Goal: Obtain resource: Download file/media

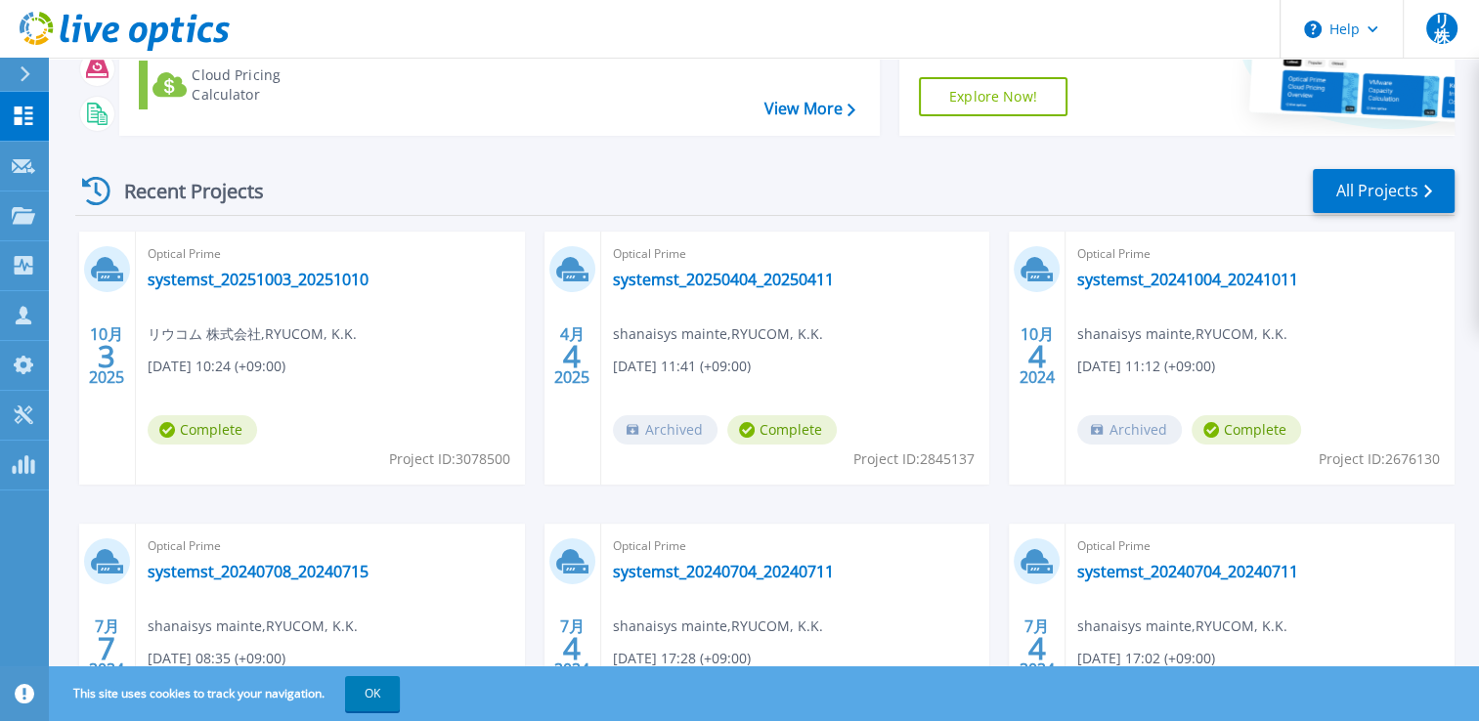
scroll to position [195, 0]
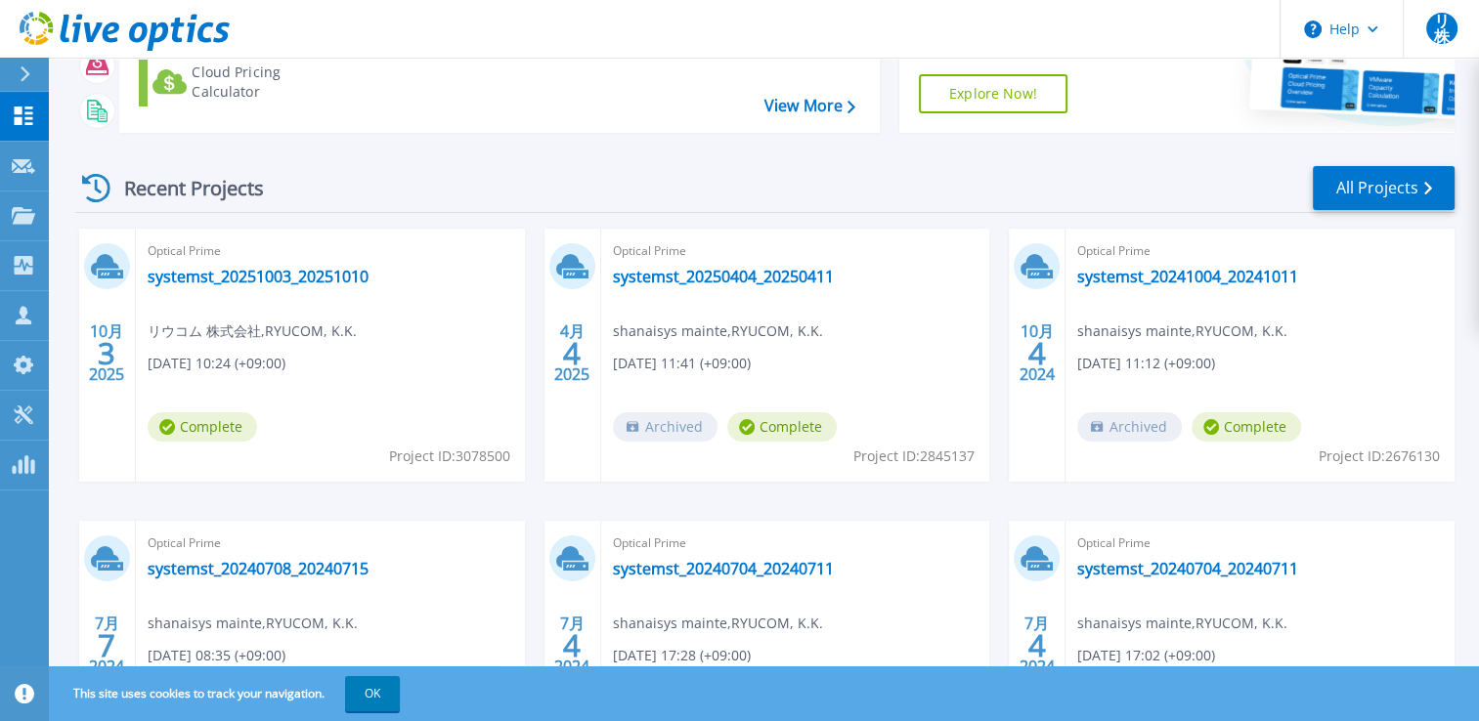
click at [454, 354] on div "Optical Prime systemst_20251003_20251010 リウコム 株式会社 , RYUCOM, K.K. 10/03/2025, 1…" at bounding box center [330, 355] width 389 height 253
click at [305, 277] on link "systemst_20251003_20251010" at bounding box center [258, 277] width 221 height 20
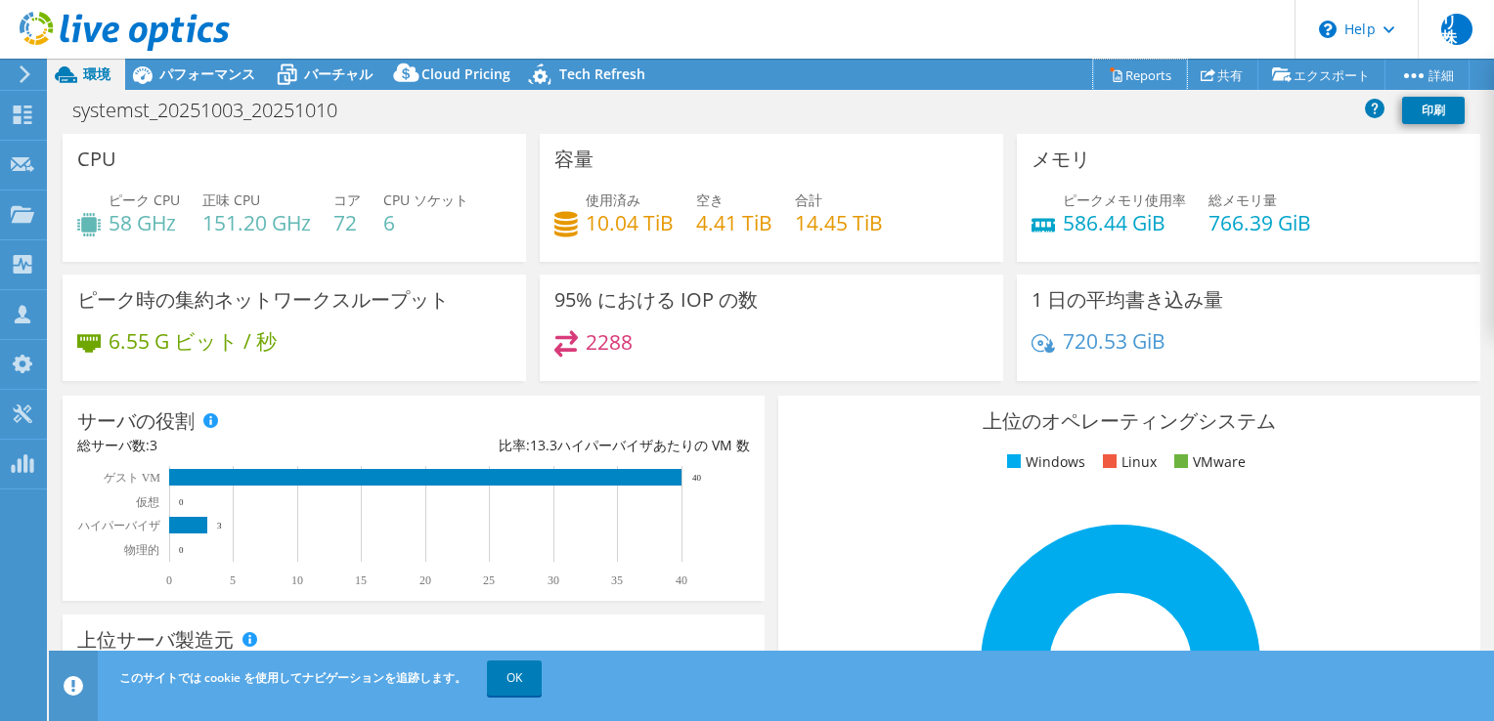
click at [1154, 74] on link "Reports" at bounding box center [1140, 75] width 94 height 30
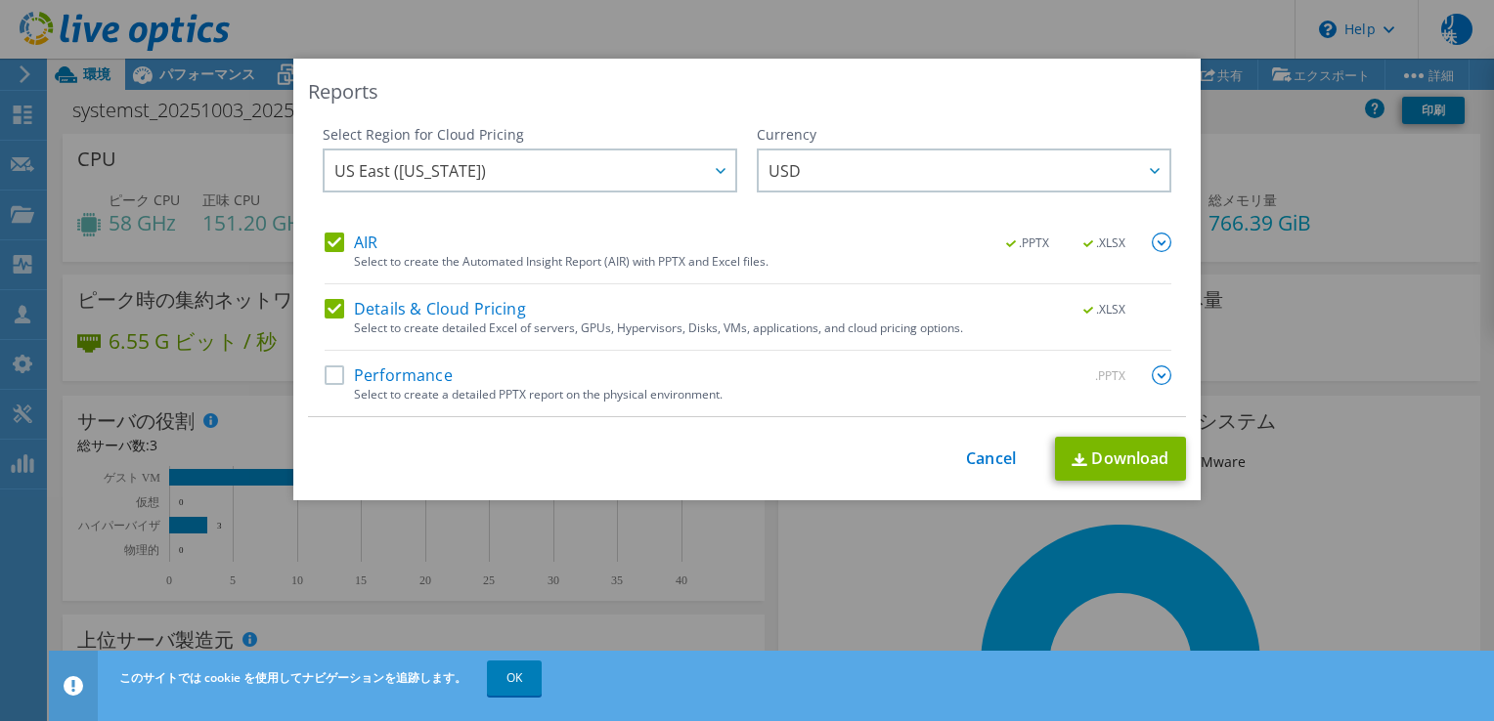
click at [337, 377] on label "Performance" at bounding box center [389, 376] width 128 height 20
click at [0, 0] on input "Performance" at bounding box center [0, 0] width 0 height 0
click at [798, 176] on span "USD" at bounding box center [968, 171] width 401 height 40
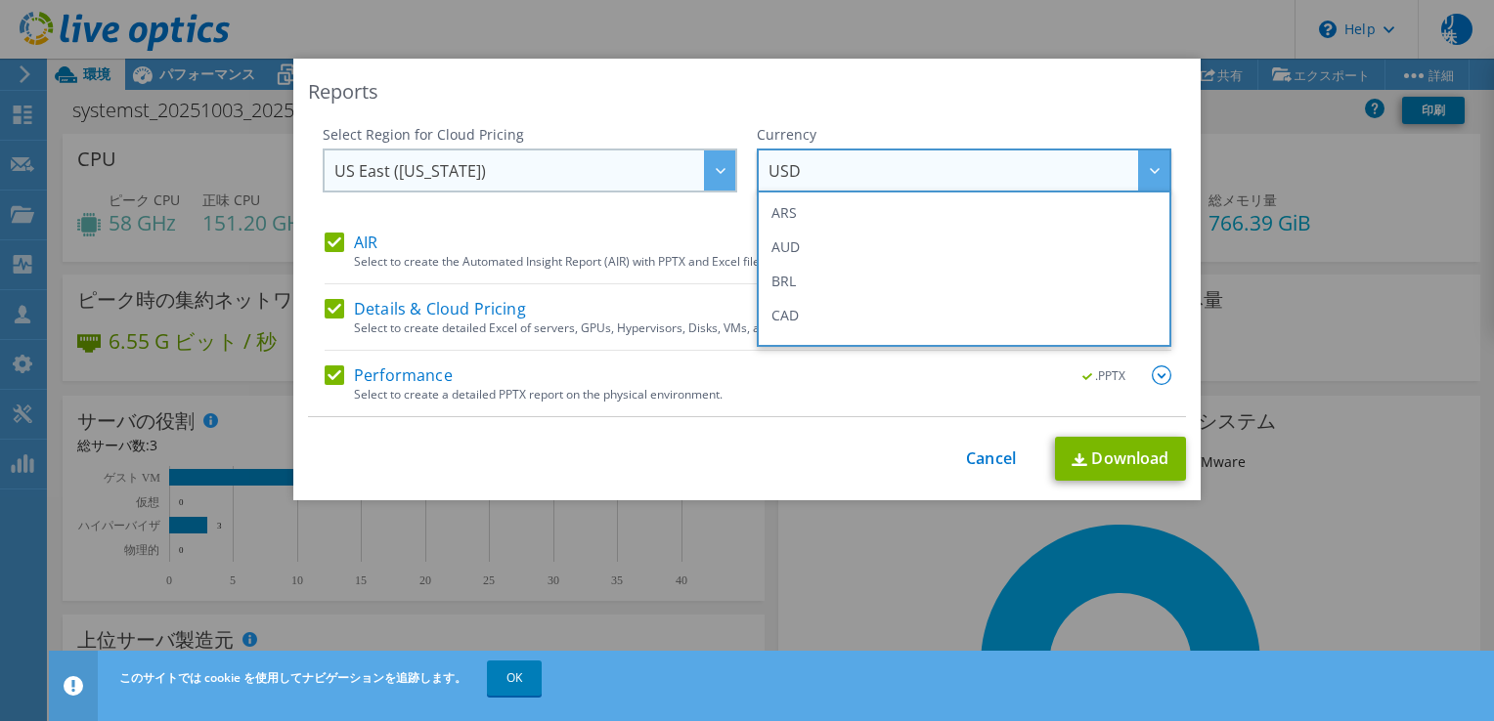
click at [719, 183] on div at bounding box center [719, 171] width 31 height 40
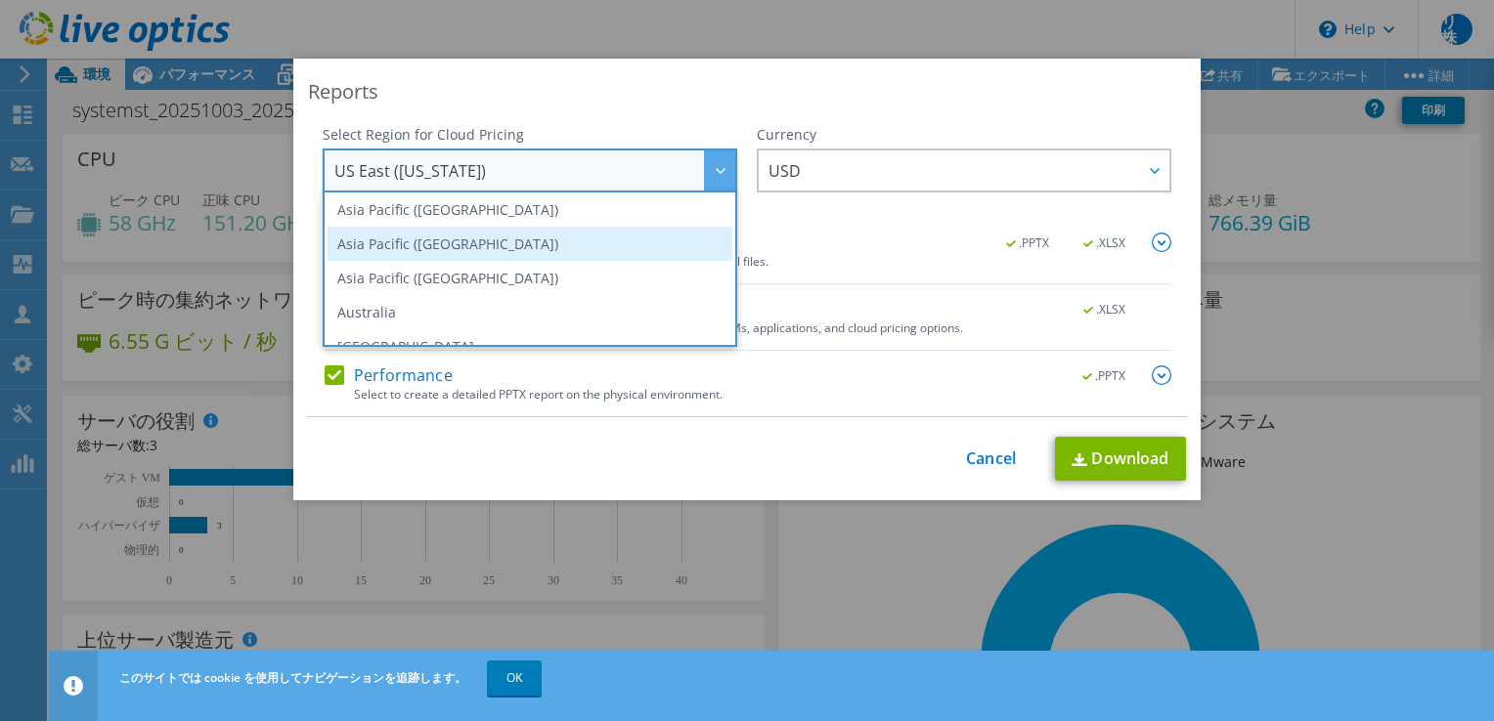
scroll to position [98, 0]
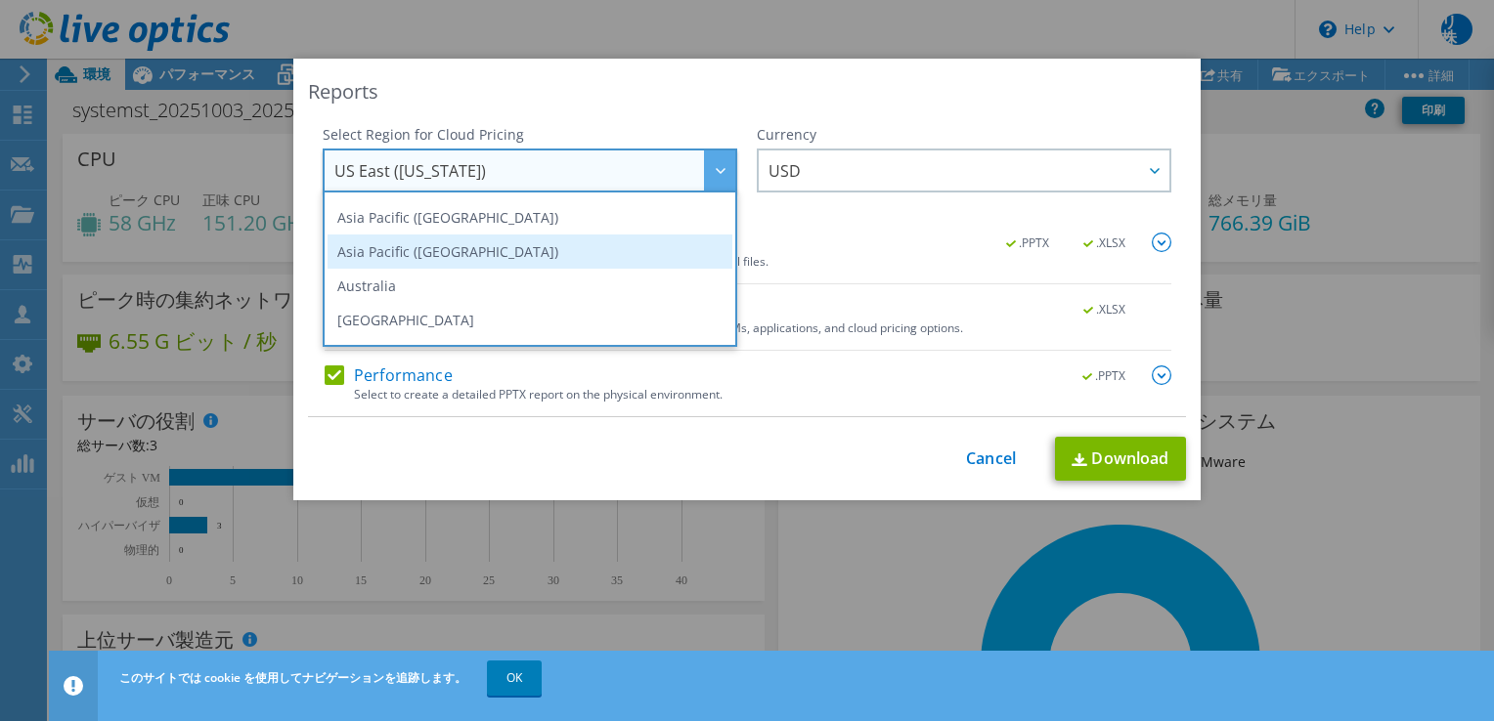
click at [522, 267] on li "Asia Pacific ([GEOGRAPHIC_DATA])" at bounding box center [529, 252] width 405 height 34
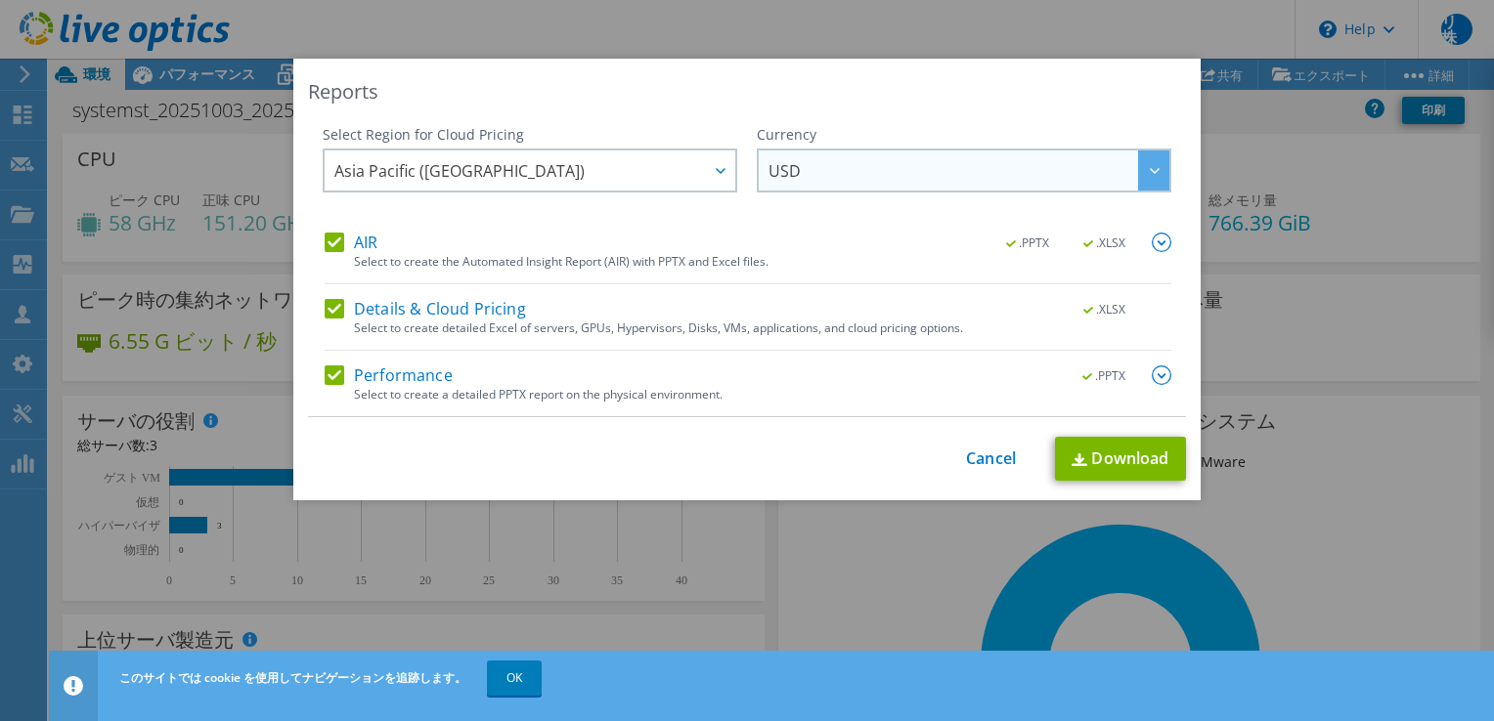
click at [992, 177] on span "USD" at bounding box center [968, 171] width 401 height 40
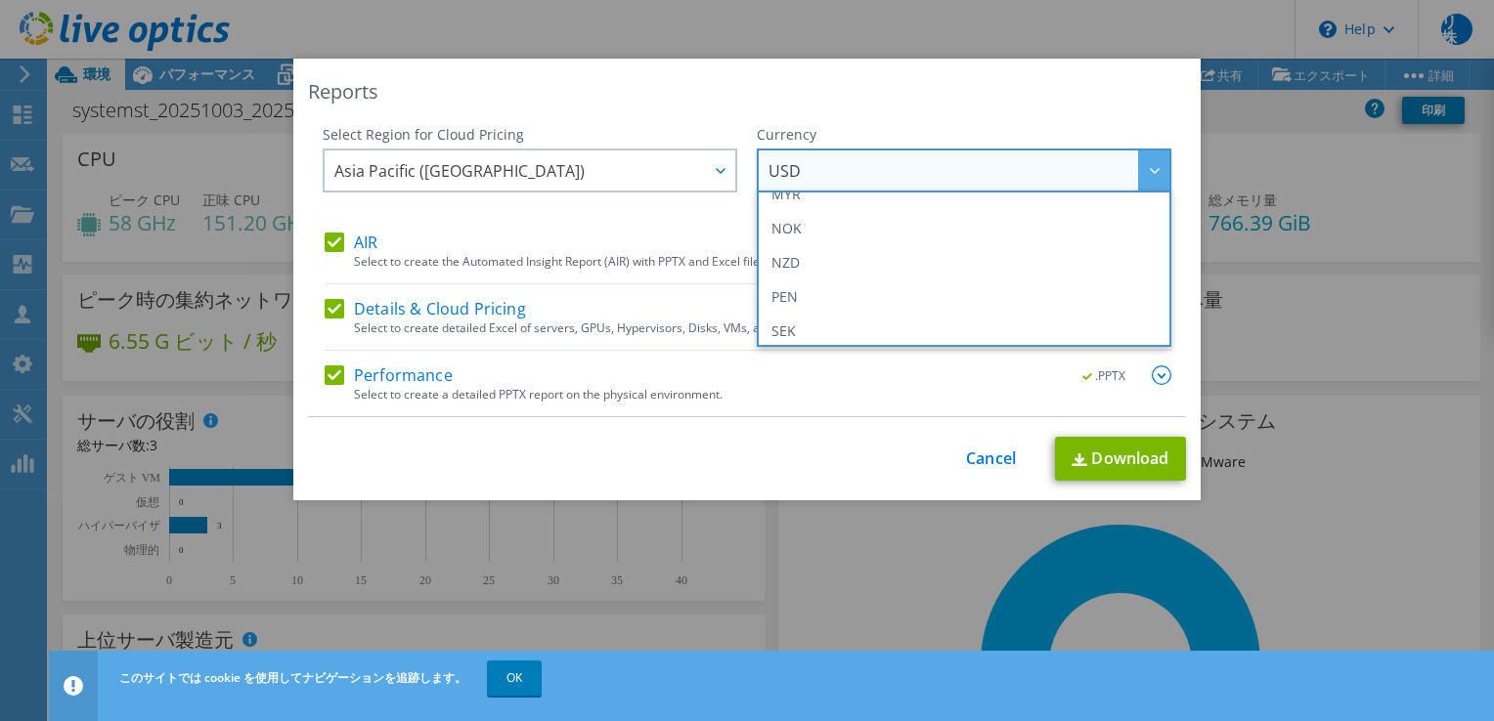
scroll to position [415, 0]
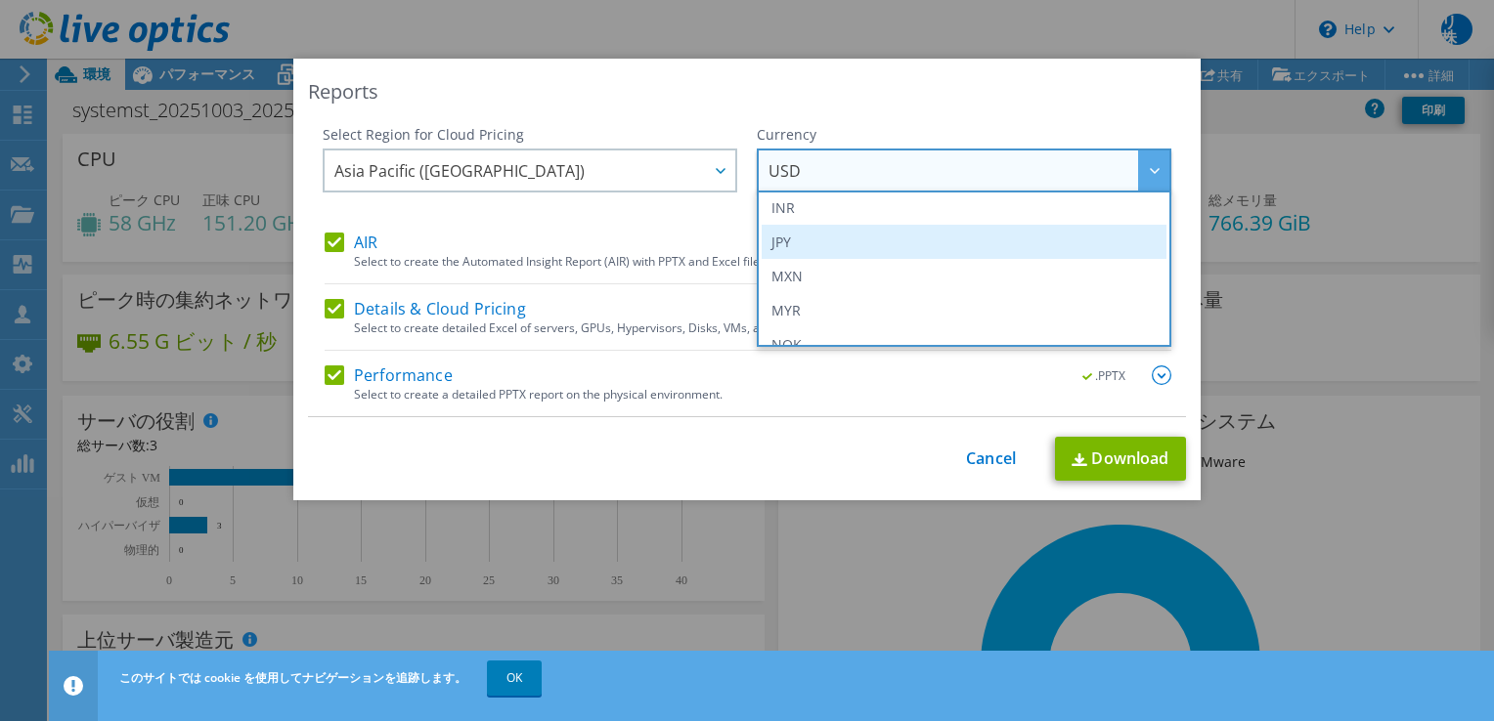
click at [870, 241] on li "JPY" at bounding box center [963, 242] width 405 height 34
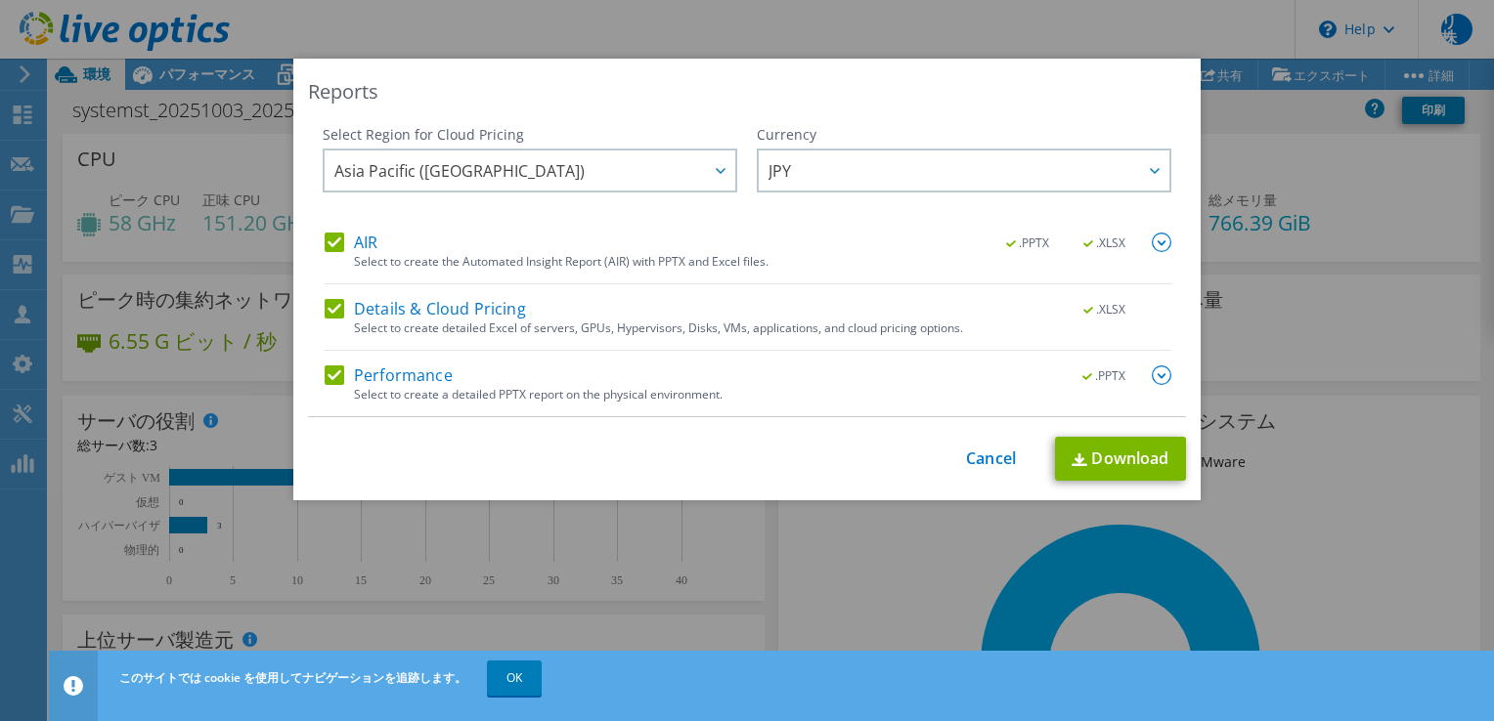
click at [1151, 241] on img at bounding box center [1161, 243] width 20 height 20
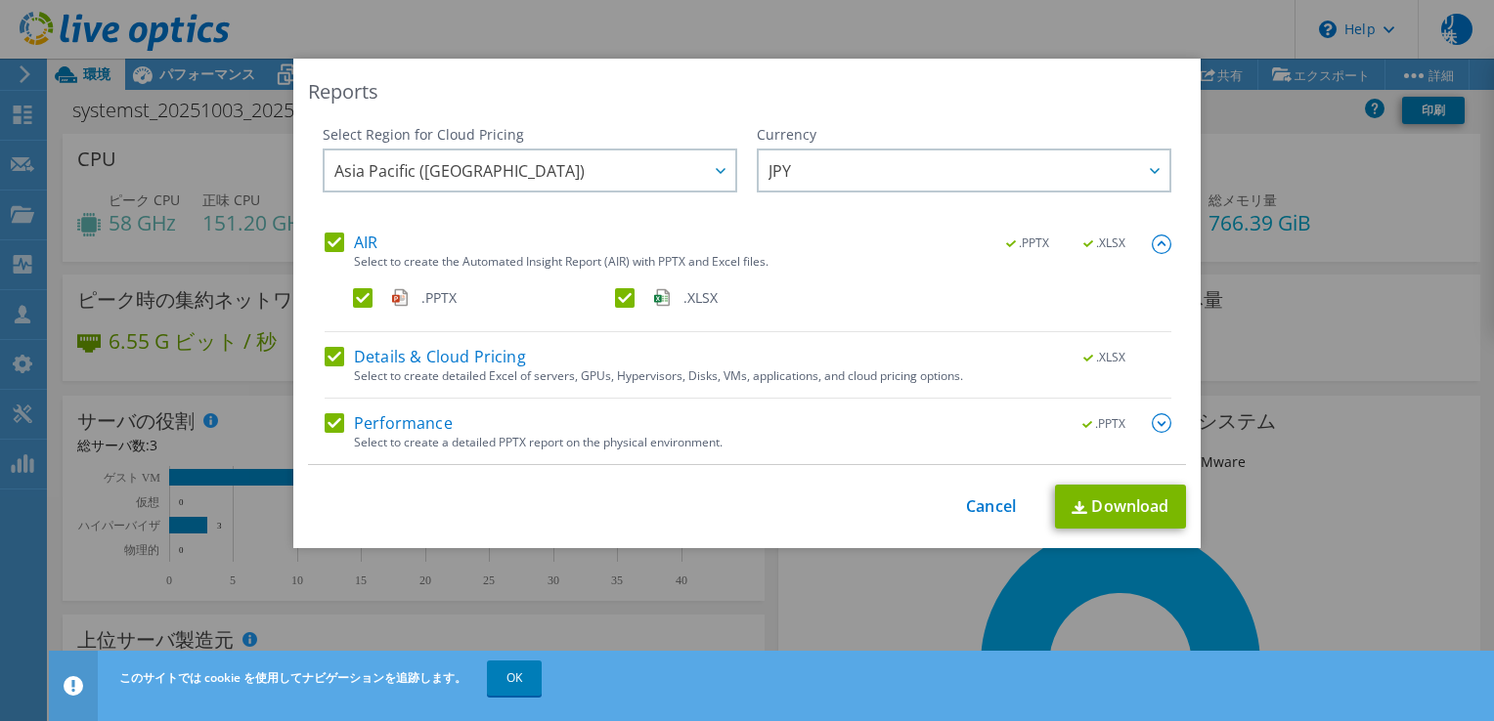
click at [1155, 428] on img at bounding box center [1161, 423] width 20 height 20
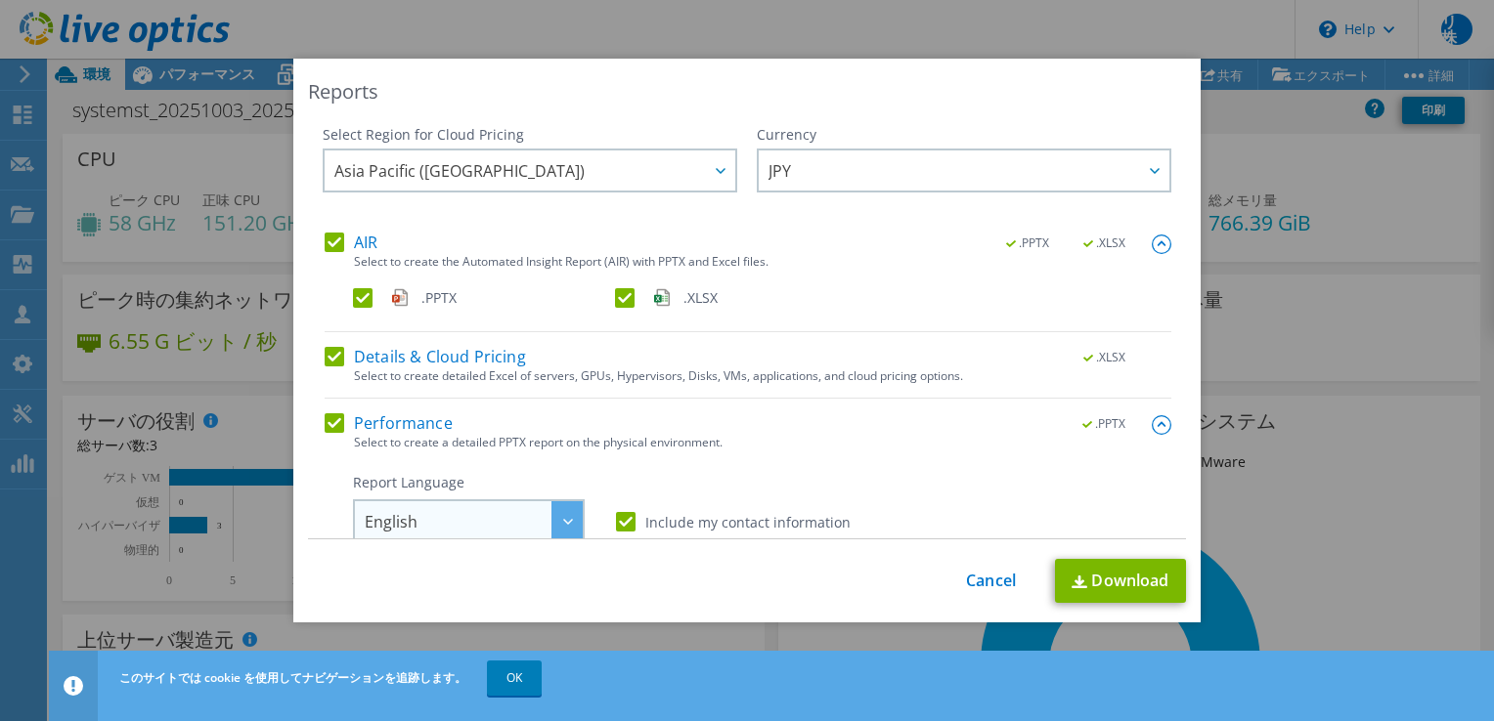
click at [563, 519] on icon at bounding box center [568, 522] width 10 height 6
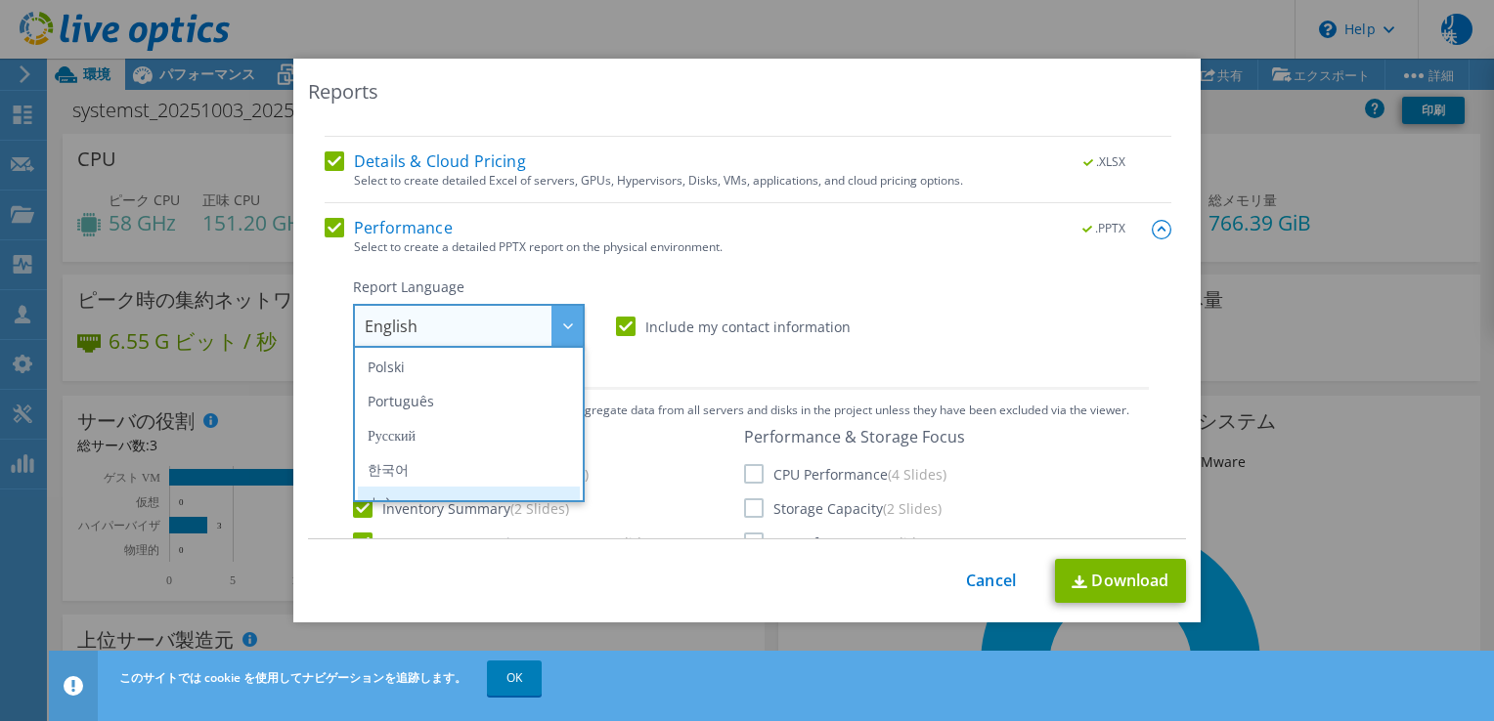
scroll to position [230, 0]
click at [438, 474] on li "日本語" at bounding box center [469, 480] width 222 height 34
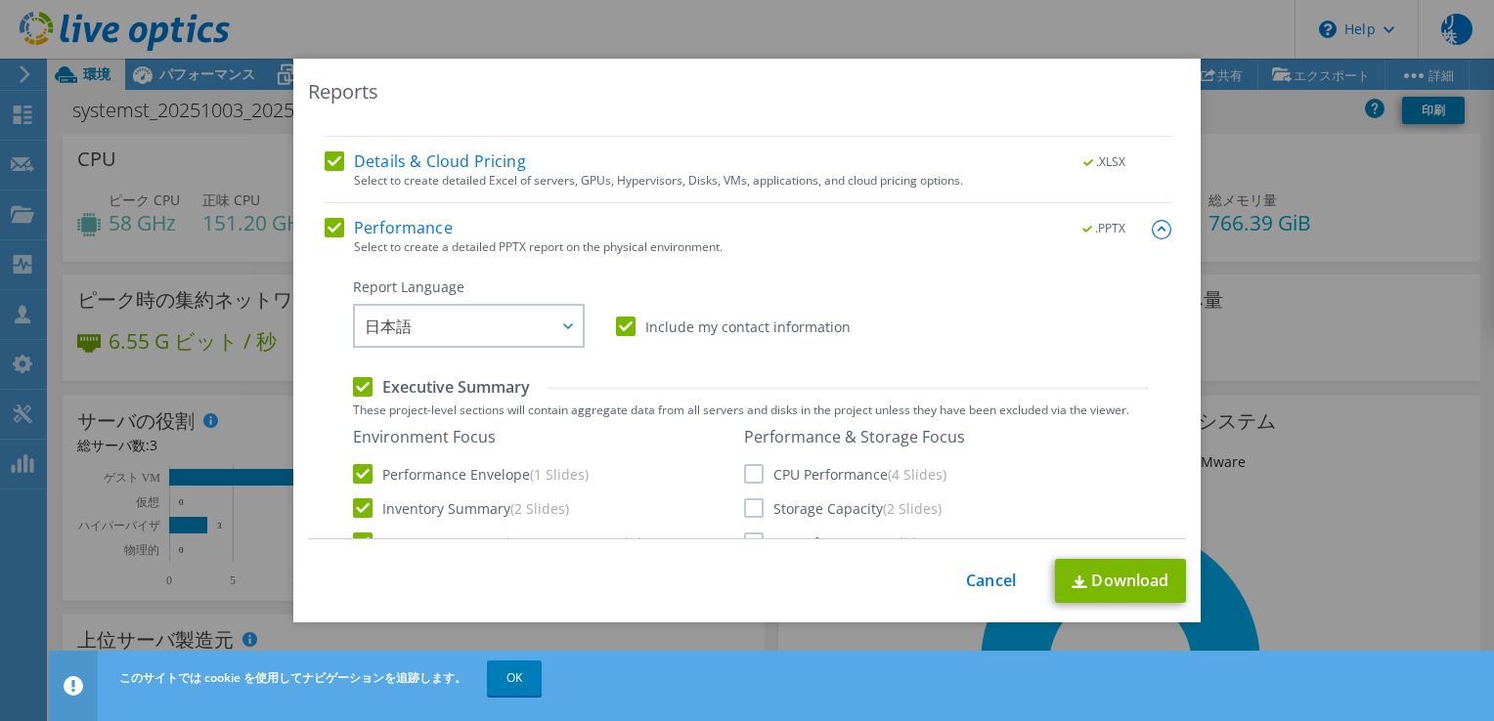
click at [744, 473] on label "CPU Performance (4 Slides)" at bounding box center [845, 474] width 202 height 20
click at [0, 0] on input "CPU Performance (4 Slides)" at bounding box center [0, 0] width 0 height 0
click at [745, 510] on label "Storage Capacity (2 Slides)" at bounding box center [842, 509] width 197 height 20
click at [0, 0] on input "Storage Capacity (2 Slides)" at bounding box center [0, 0] width 0 height 0
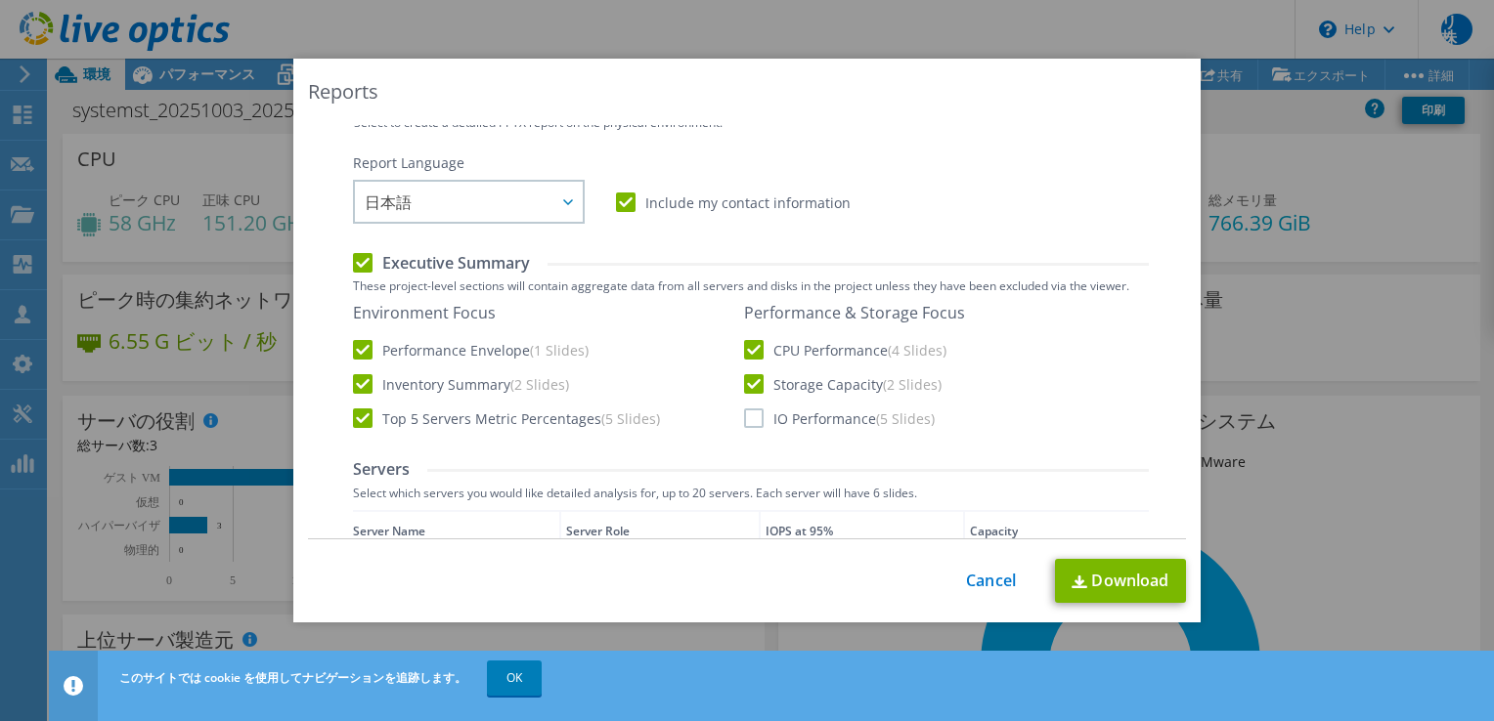
scroll to position [391, 0]
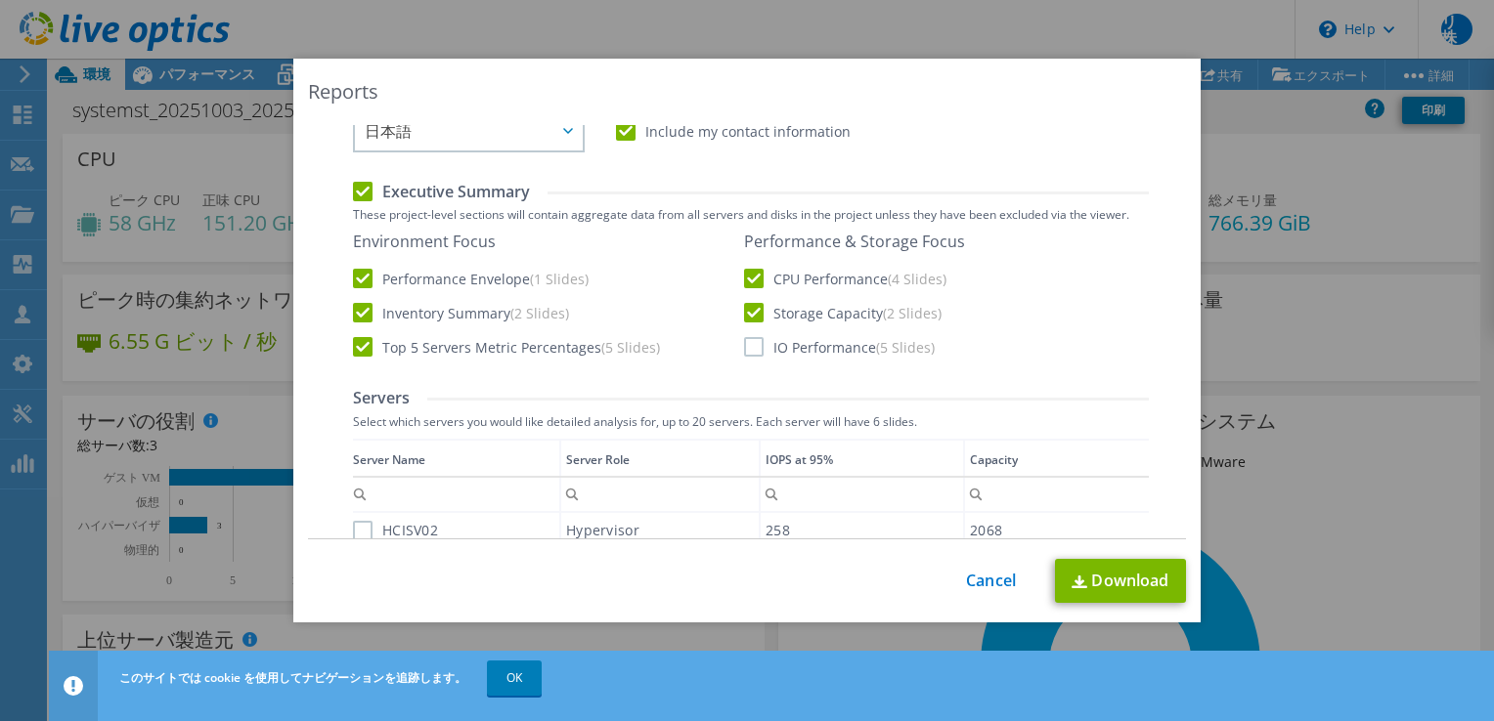
click at [749, 345] on label "IO Performance (5 Slides)" at bounding box center [839, 347] width 191 height 20
click at [0, 0] on input "IO Performance (5 Slides)" at bounding box center [0, 0] width 0 height 0
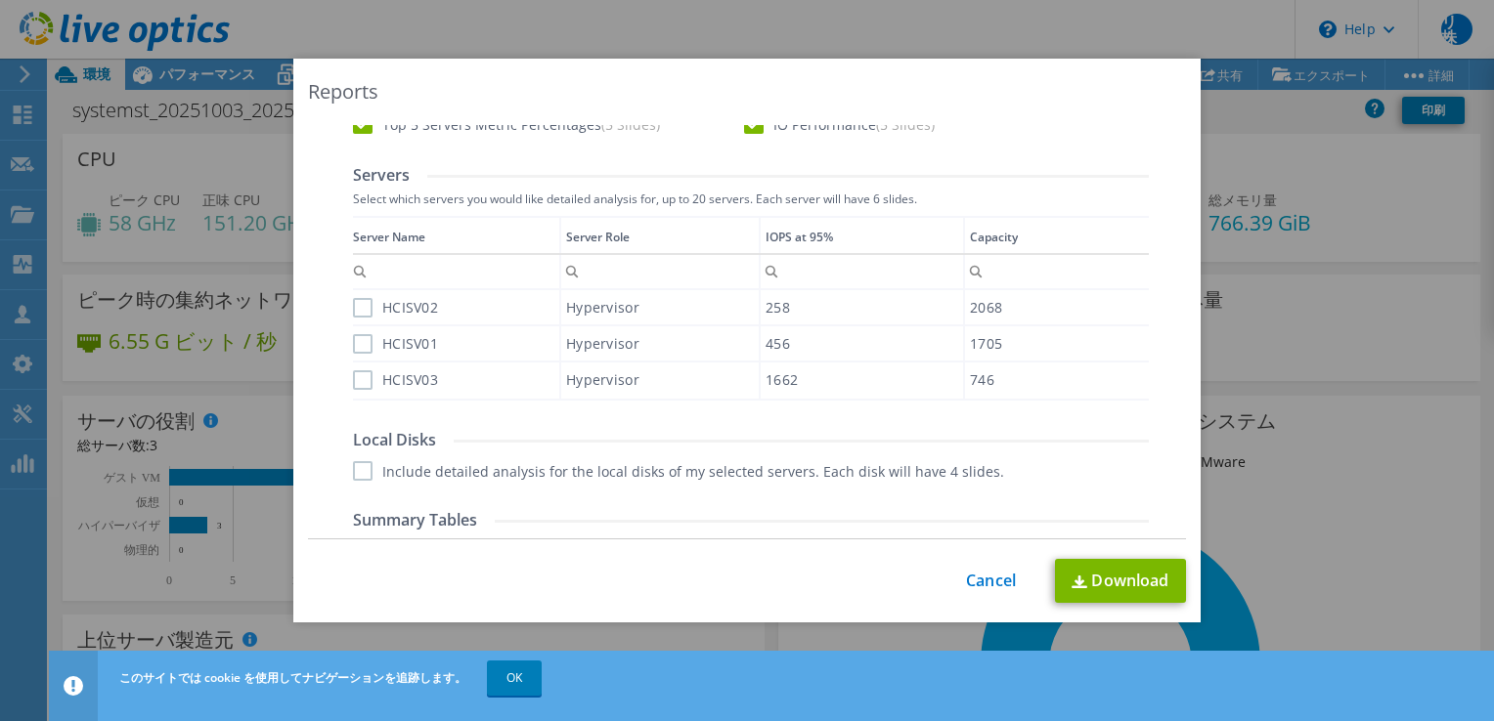
scroll to position [684, 0]
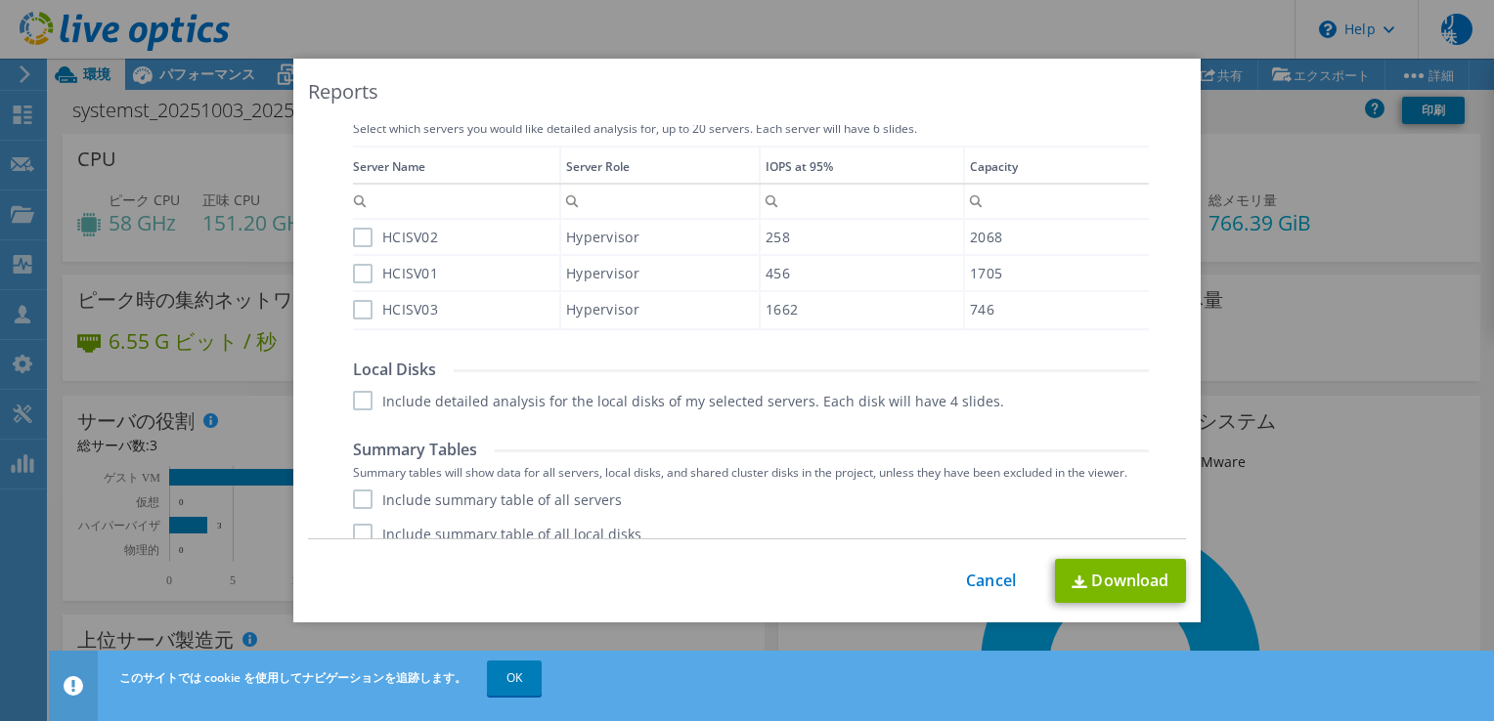
click at [353, 240] on label "HCISV02" at bounding box center [395, 238] width 85 height 20
click at [0, 0] on input "HCISV02" at bounding box center [0, 0] width 0 height 0
click at [353, 273] on label "HCISV01" at bounding box center [395, 274] width 85 height 20
click at [0, 0] on input "HCISV01" at bounding box center [0, 0] width 0 height 0
click at [353, 303] on label "HCISV03" at bounding box center [395, 310] width 85 height 20
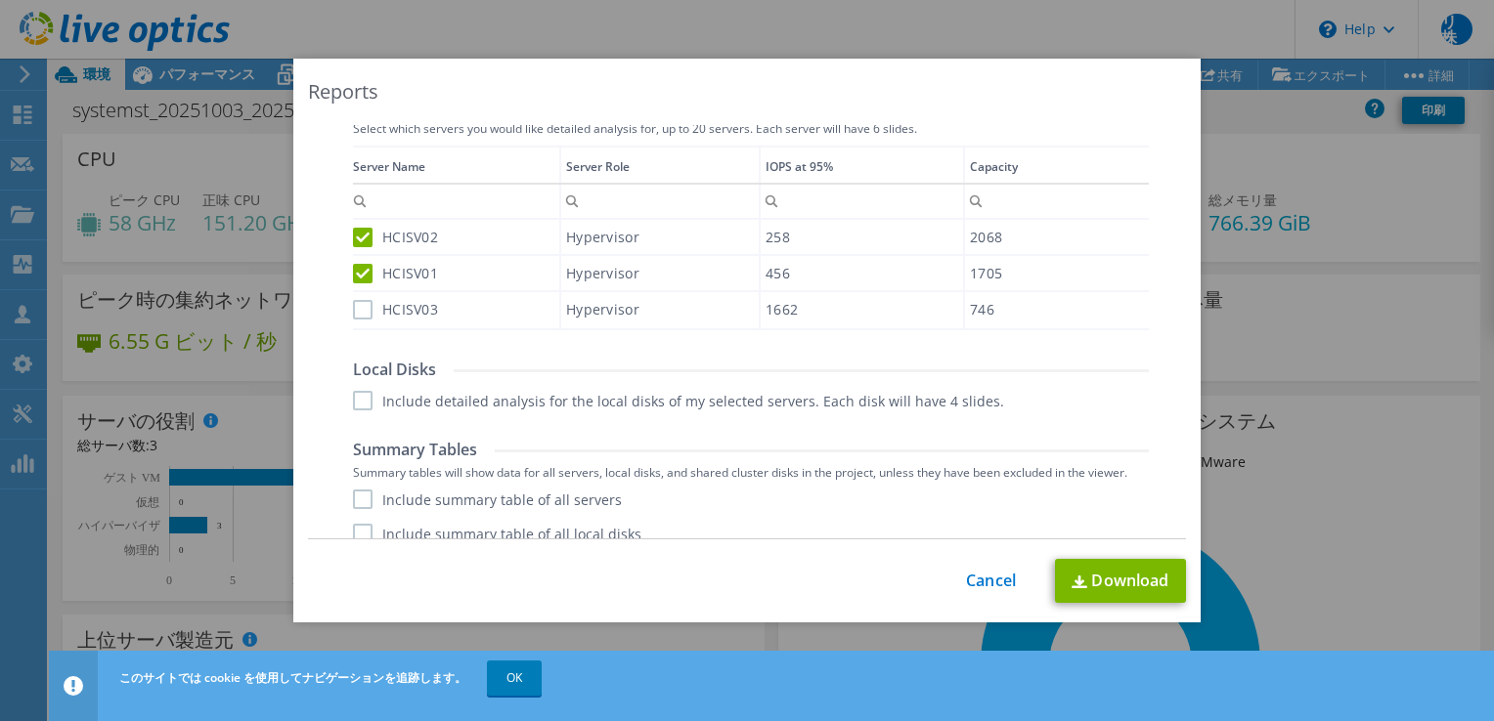
click at [0, 0] on input "HCISV03" at bounding box center [0, 0] width 0 height 0
click at [353, 400] on label "Include detailed analysis for the local disks of my selected servers. Each disk…" at bounding box center [678, 401] width 651 height 20
click at [0, 0] on input "Include detailed analysis for the local disks of my selected servers. Each disk…" at bounding box center [0, 0] width 0 height 0
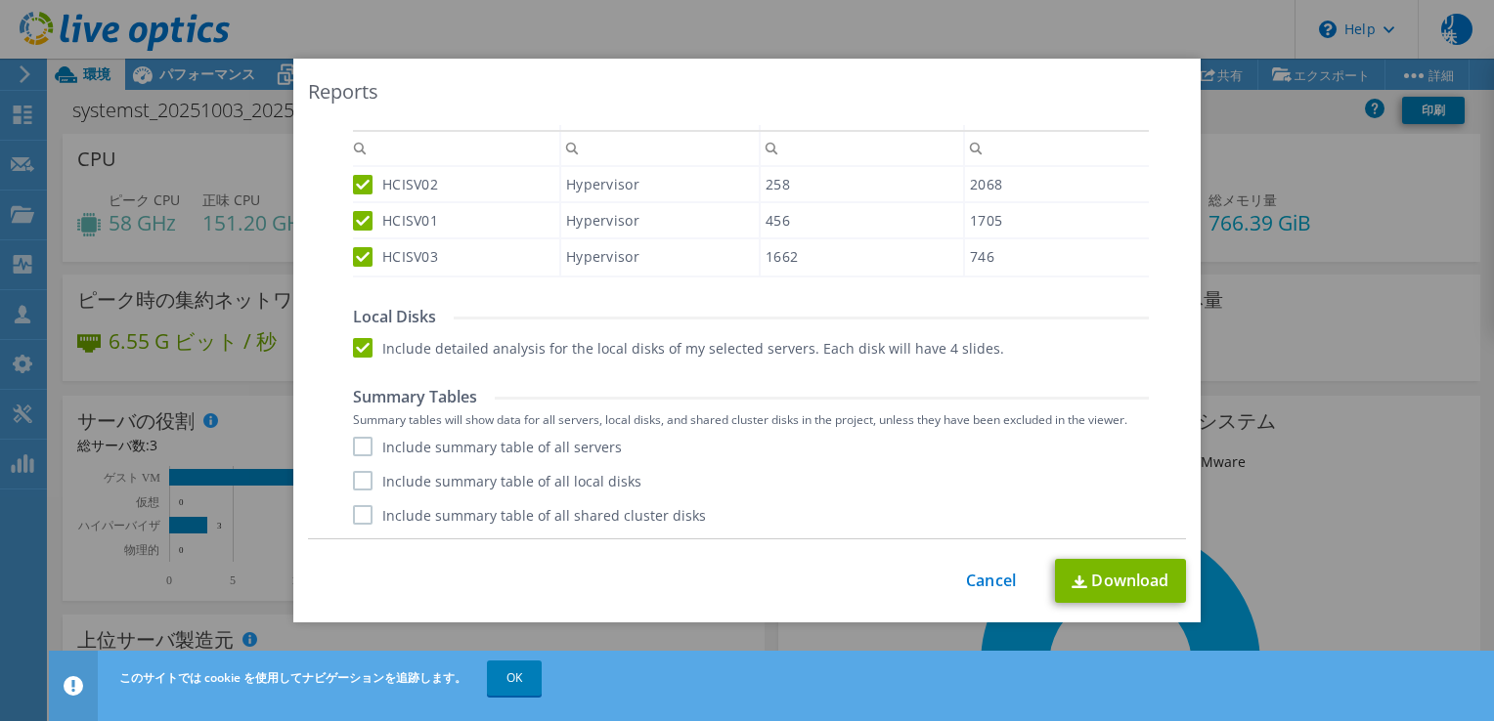
click at [354, 442] on label "Include summary table of all servers" at bounding box center [487, 447] width 269 height 20
click at [0, 0] on input "Include summary table of all servers" at bounding box center [0, 0] width 0 height 0
click at [359, 481] on label "Include summary table of all local disks" at bounding box center [497, 481] width 288 height 20
click at [0, 0] on input "Include summary table of all local disks" at bounding box center [0, 0] width 0 height 0
click at [353, 506] on label "Include summary table of all shared cluster disks" at bounding box center [529, 515] width 353 height 20
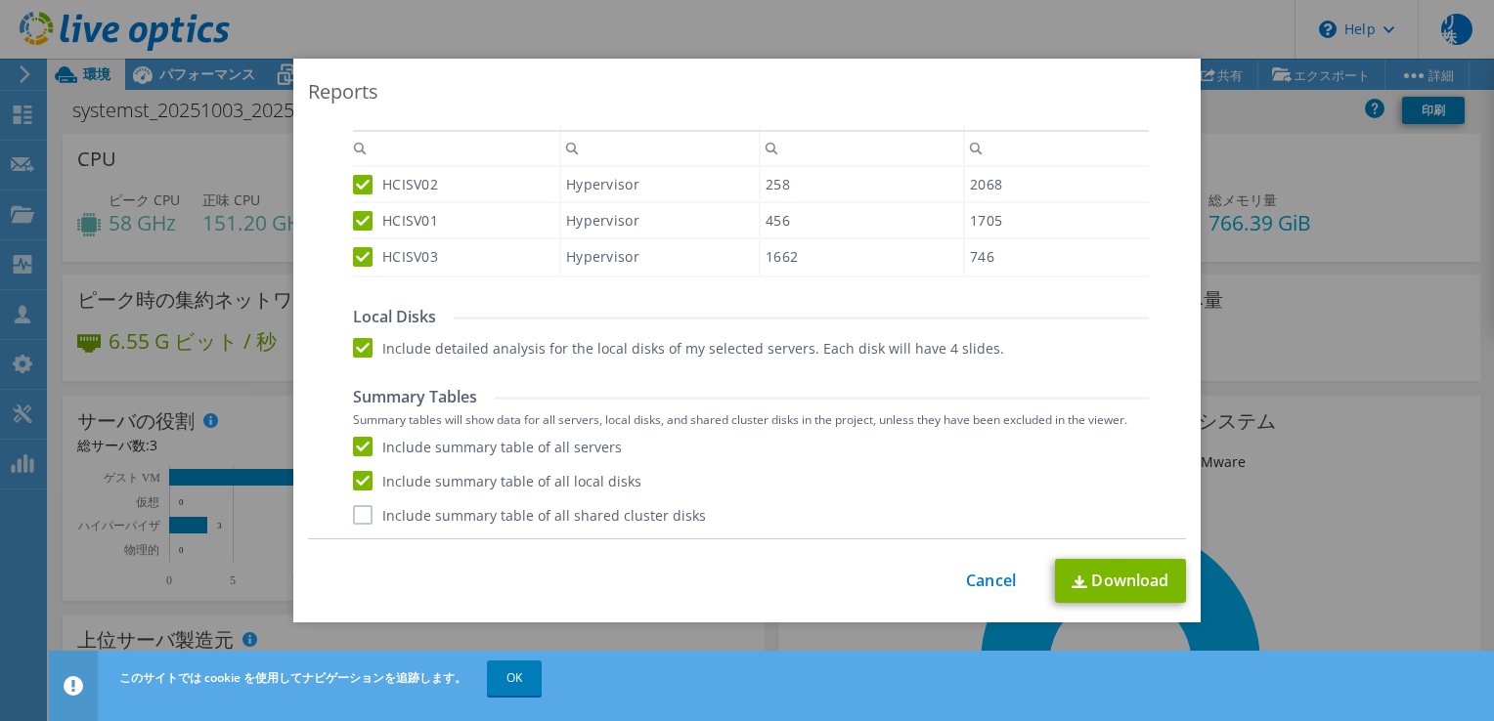
click at [0, 0] on input "Include summary table of all shared cluster disks" at bounding box center [0, 0] width 0 height 0
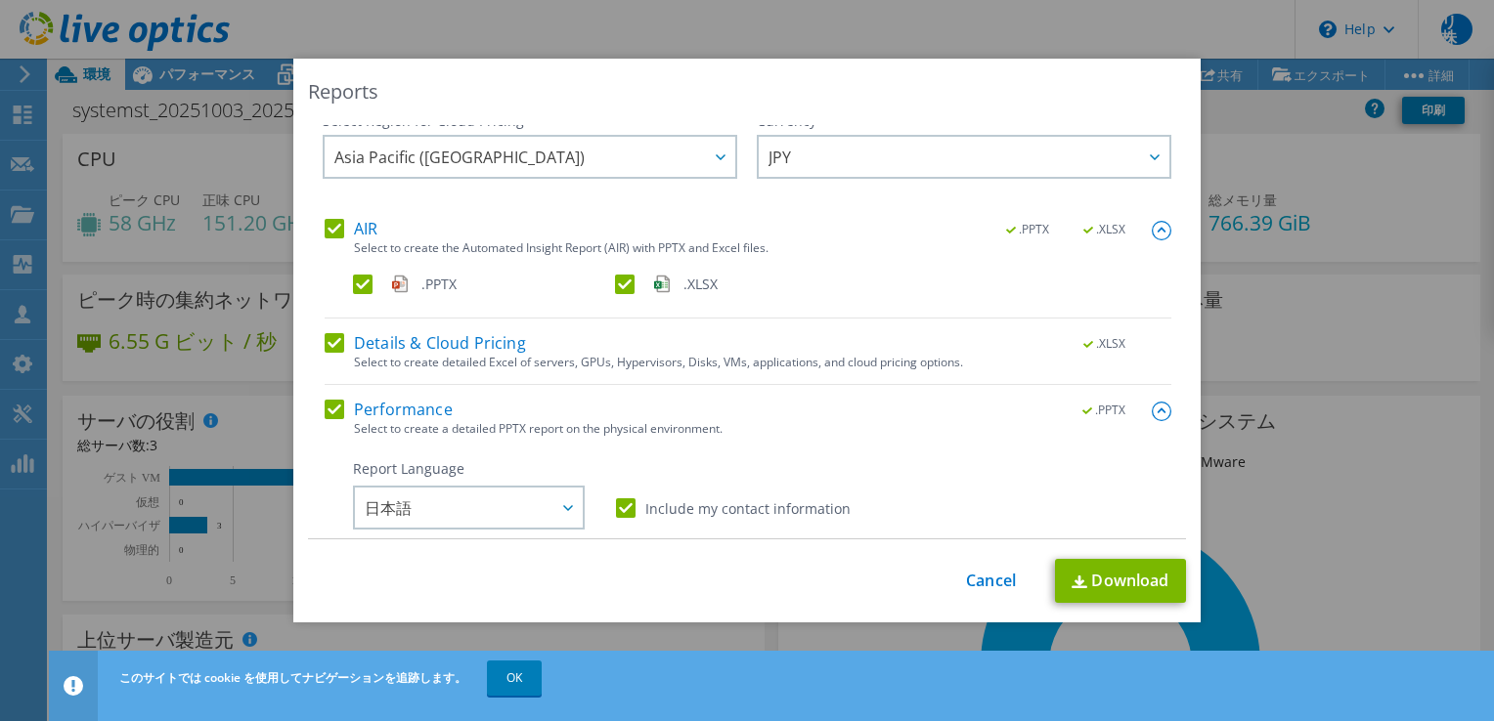
scroll to position [0, 0]
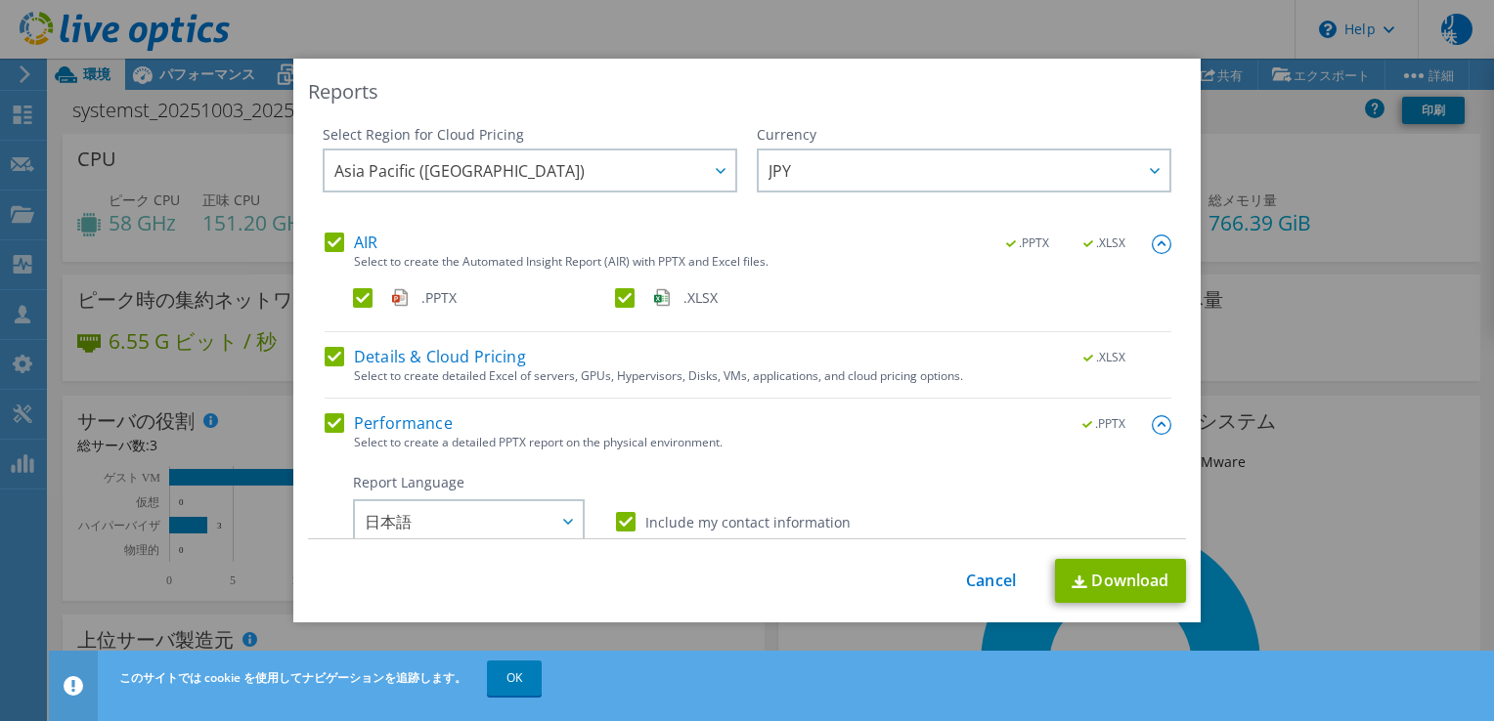
click at [1151, 423] on img at bounding box center [1161, 425] width 20 height 20
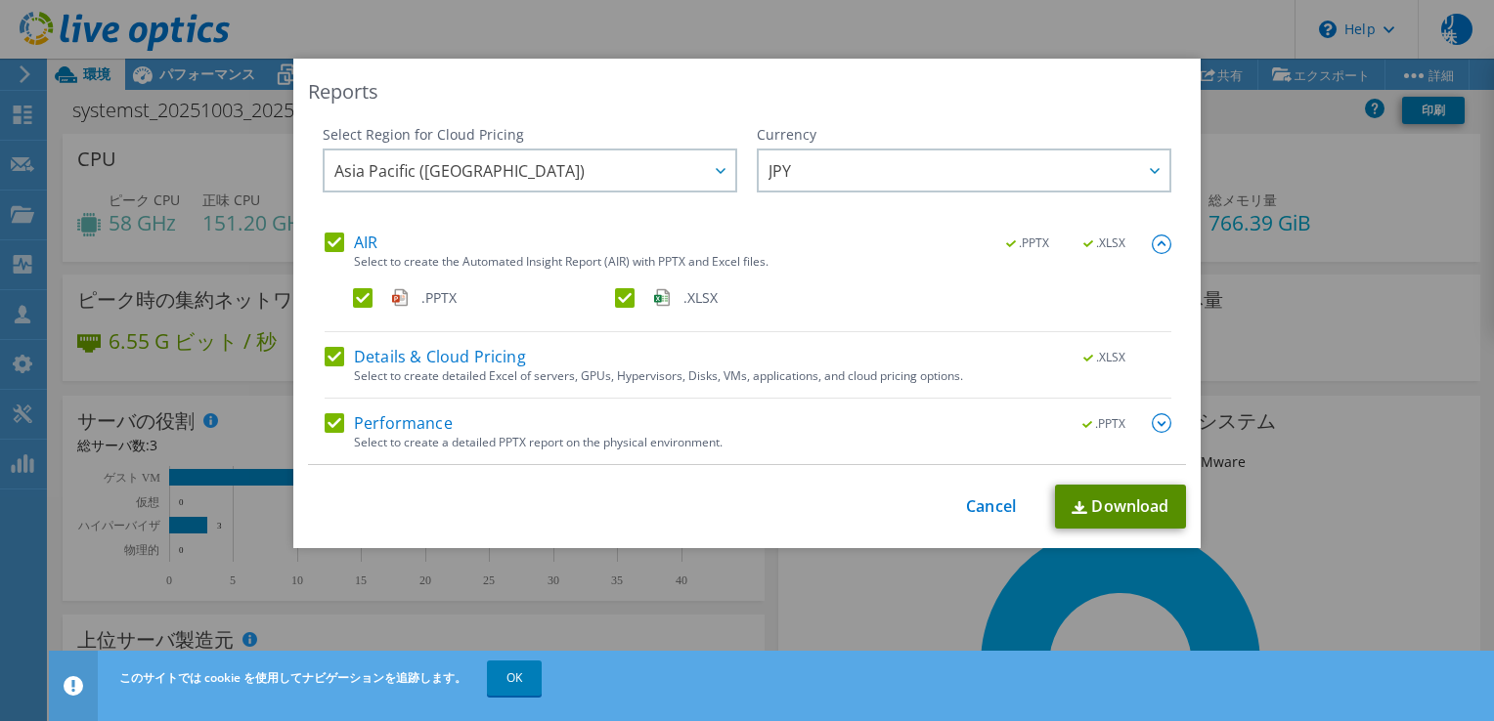
click at [1118, 499] on link "Download" at bounding box center [1120, 507] width 131 height 44
click at [993, 518] on div "This process may take a while, please wait... Cancel Download" at bounding box center [747, 507] width 878 height 44
click at [988, 509] on link "Cancel" at bounding box center [991, 507] width 50 height 19
click at [987, 509] on div at bounding box center [747, 360] width 1494 height 721
